Goal: Check status: Check status

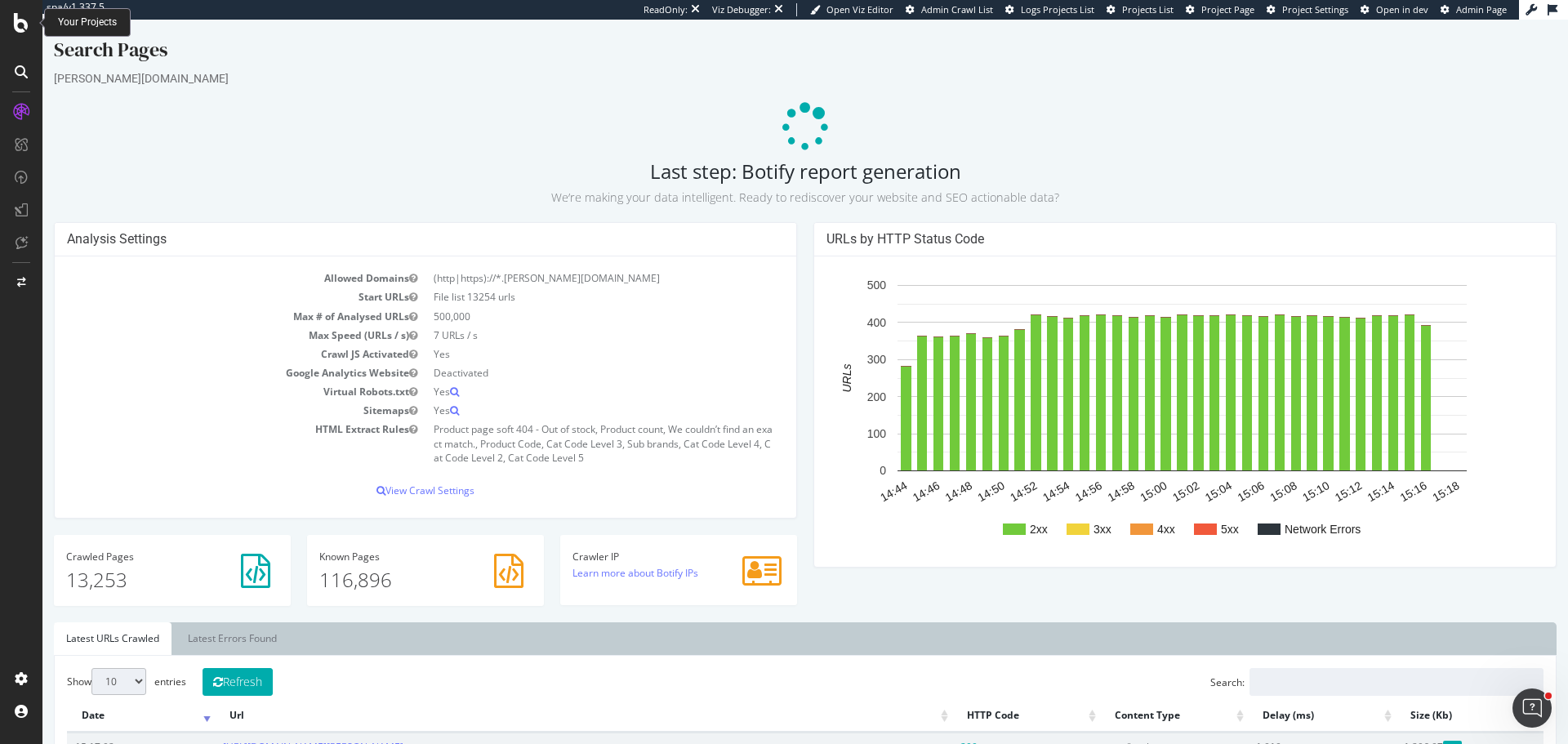
click at [17, 27] on icon at bounding box center [21, 23] width 15 height 20
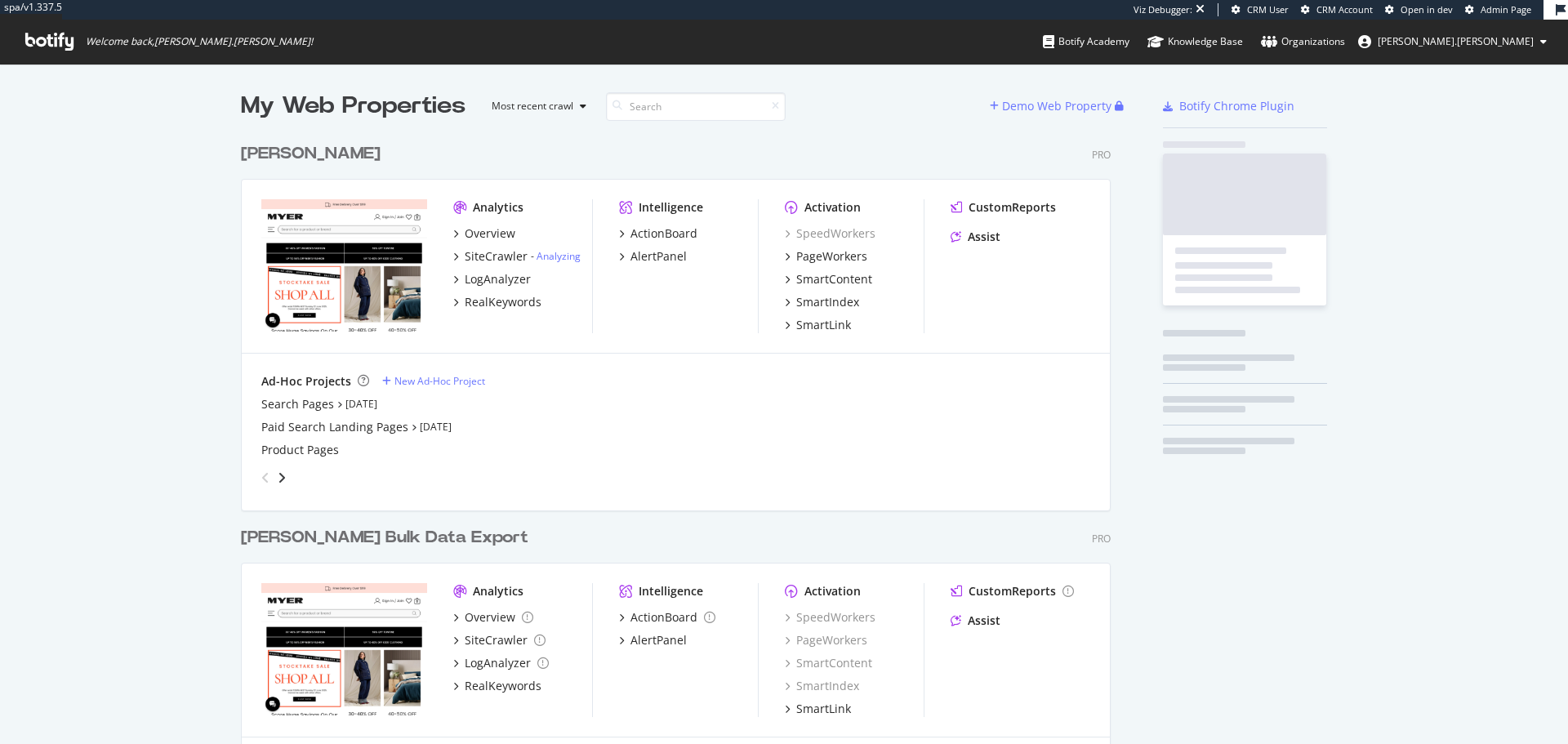
scroll to position [658, 871]
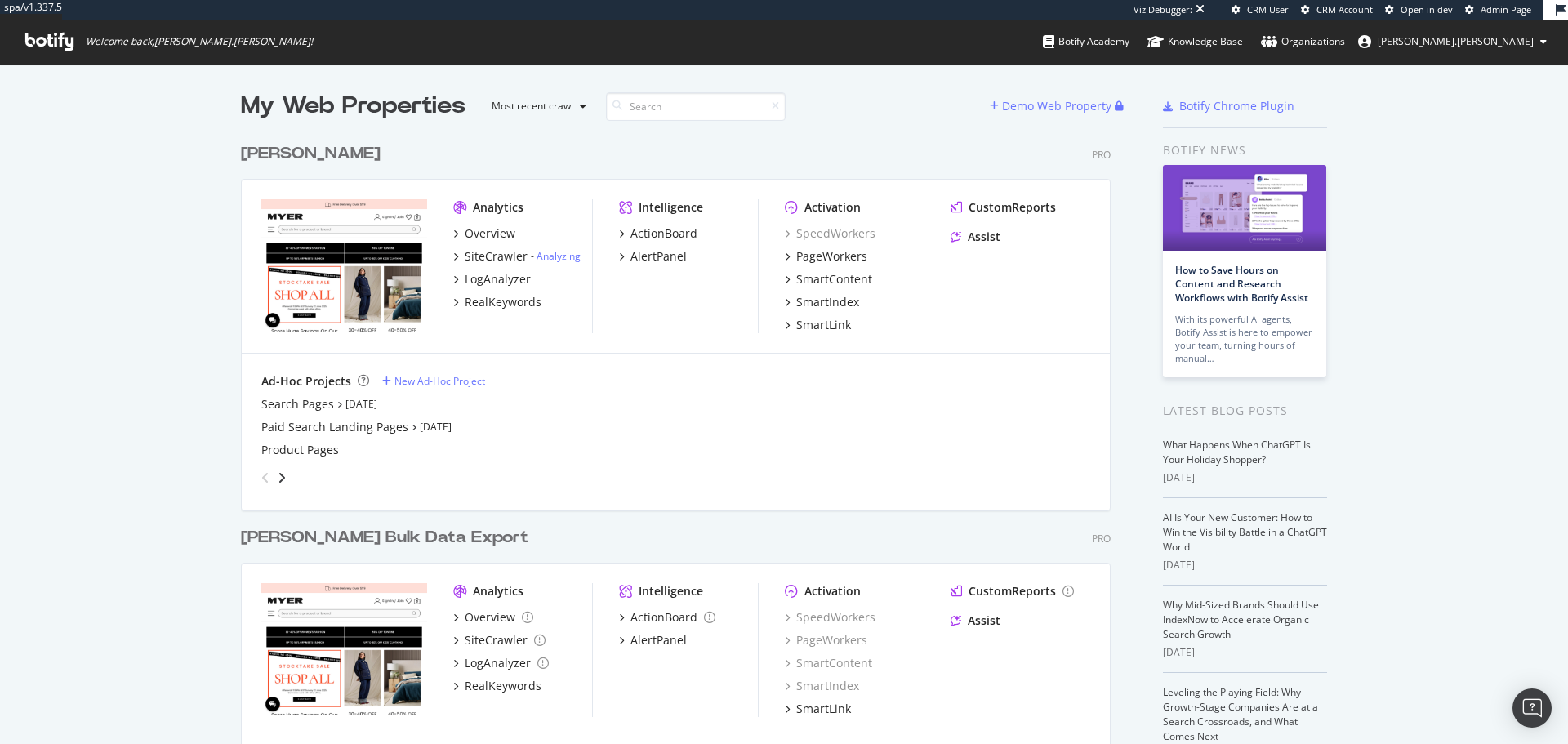
click at [257, 149] on div "[PERSON_NAME]" at bounding box center [310, 154] width 140 height 24
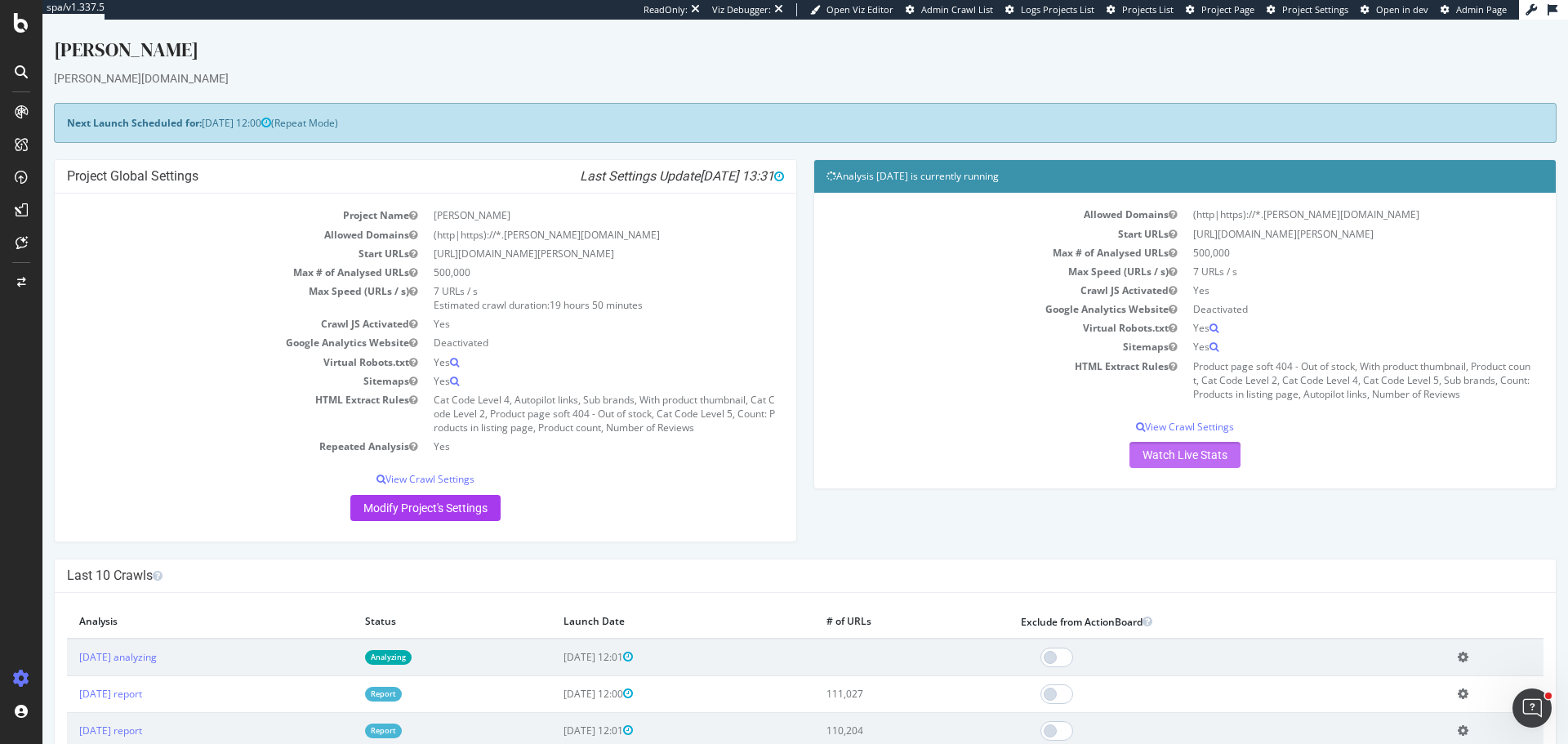
click at [1156, 457] on link "Watch Live Stats" at bounding box center [1185, 455] width 111 height 26
